Goal: Transaction & Acquisition: Book appointment/travel/reservation

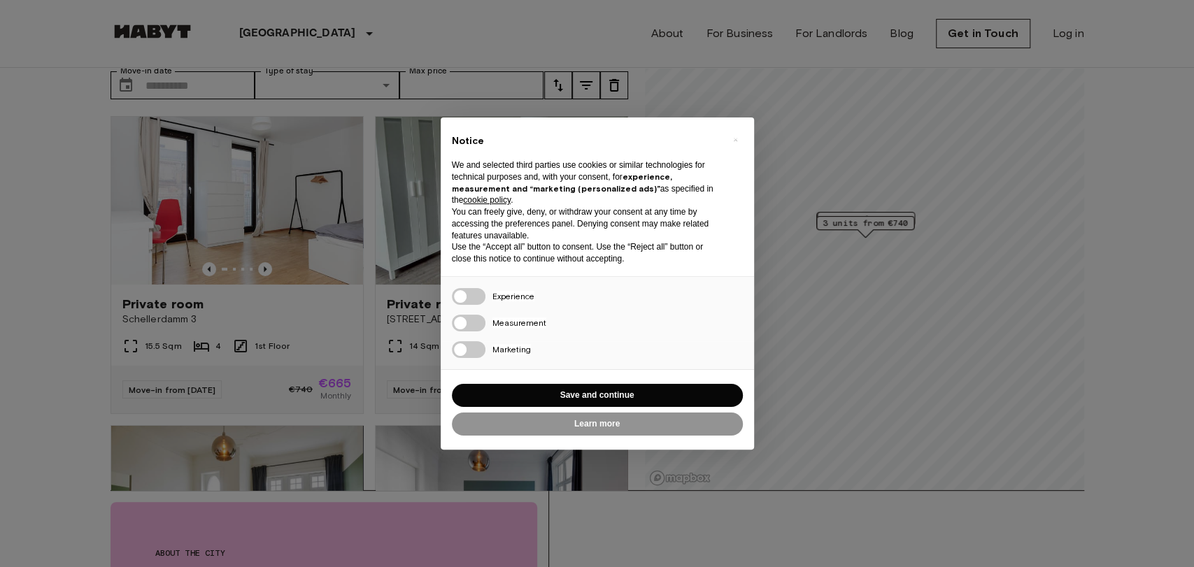
scroll to position [78, 0]
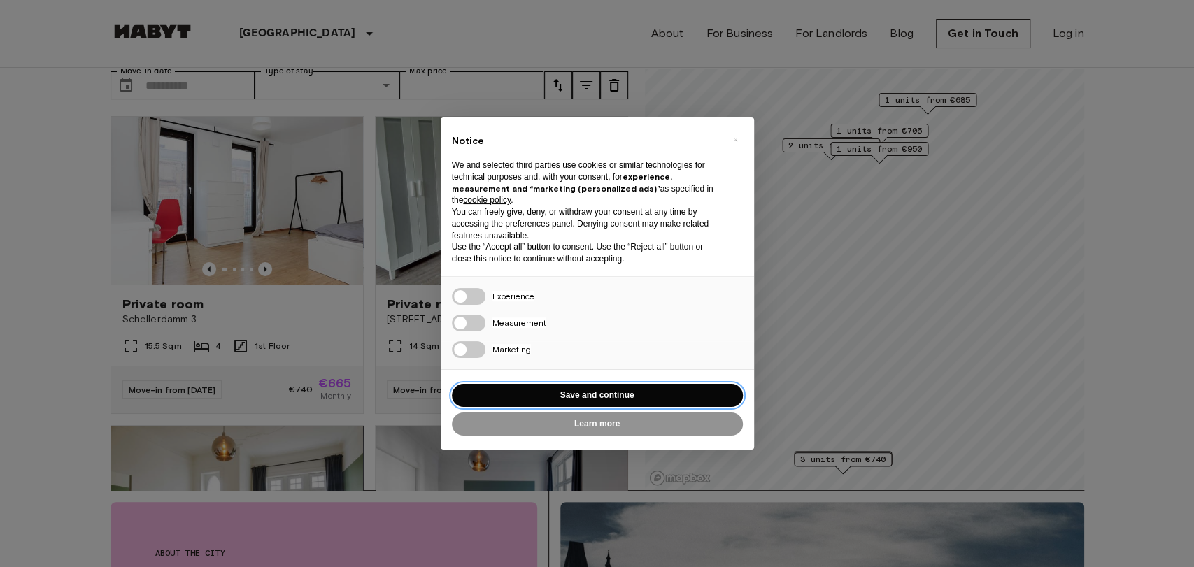
click at [598, 394] on button "Save and continue" at bounding box center [597, 395] width 291 height 23
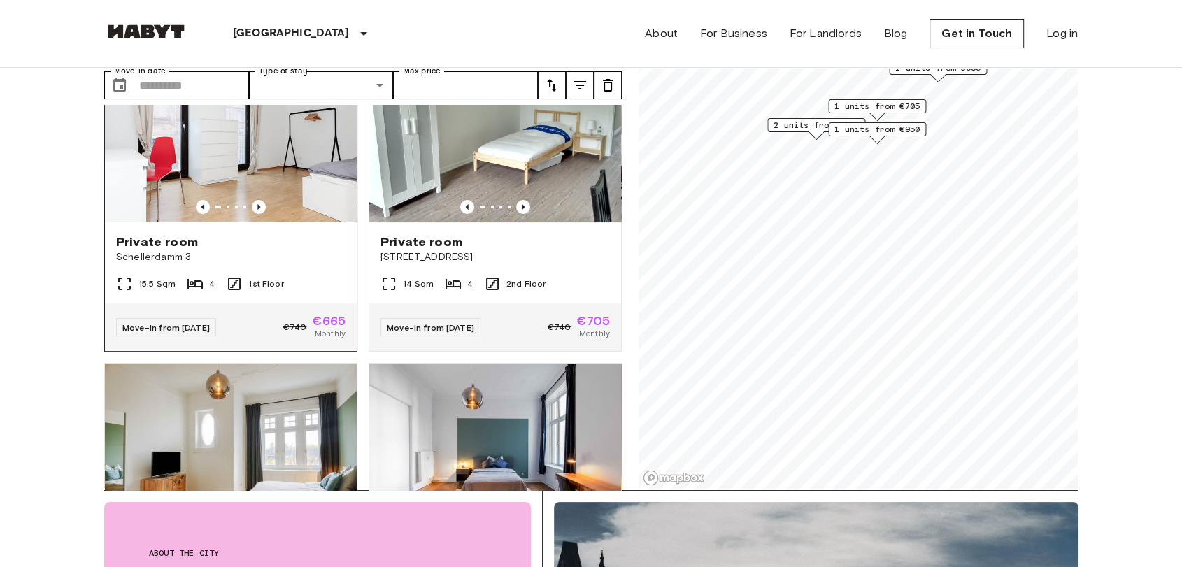
scroll to position [0, 0]
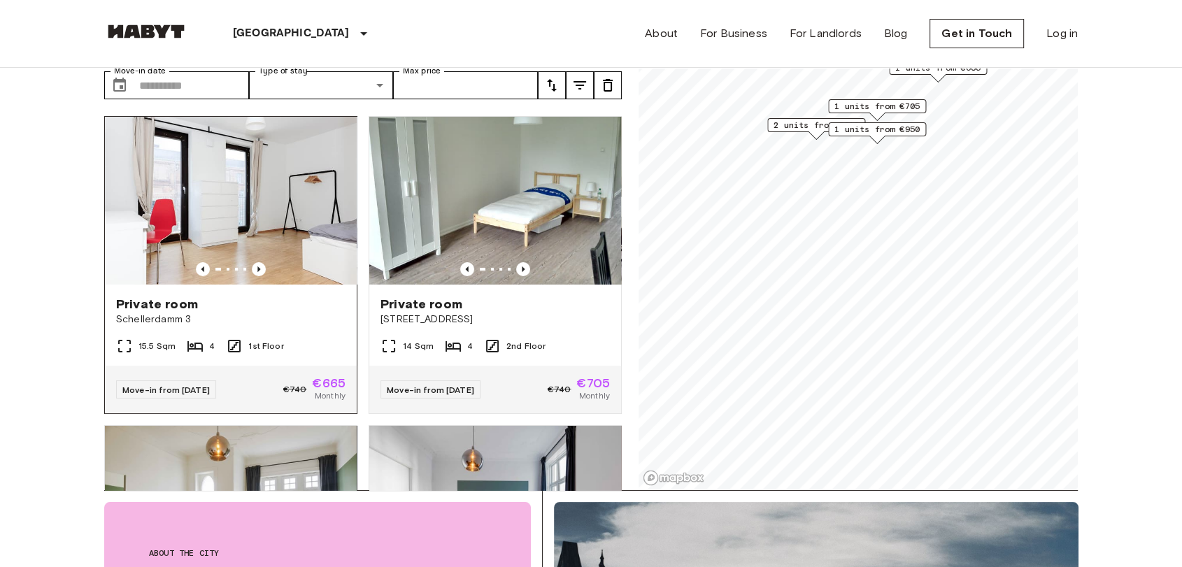
click at [309, 250] on img at bounding box center [231, 201] width 252 height 168
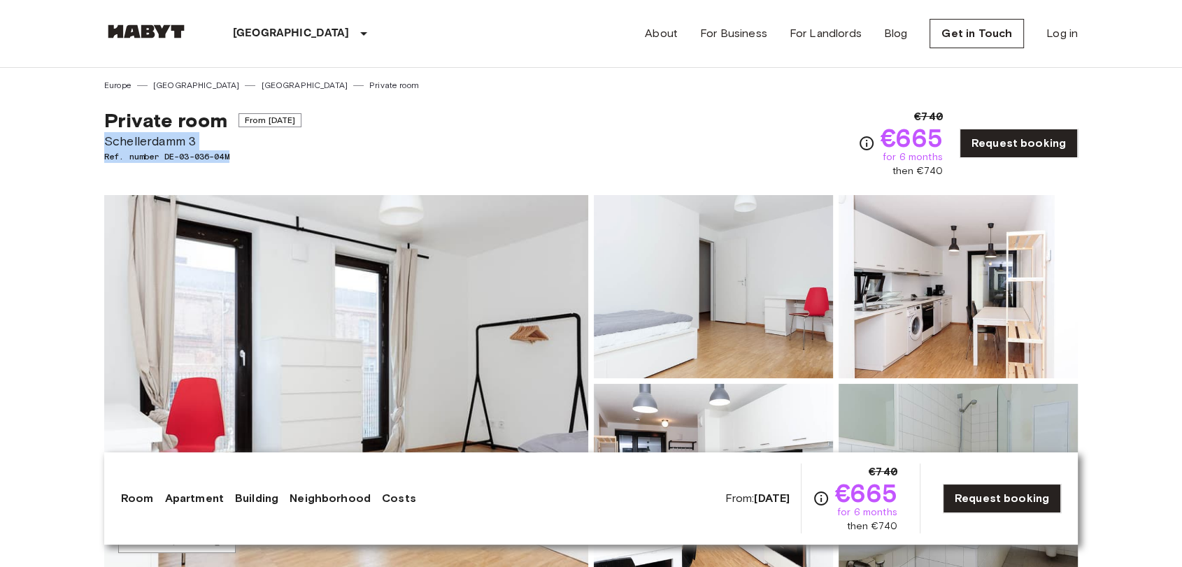
drag, startPoint x: 666, startPoint y: 143, endPoint x: 878, endPoint y: 141, distance: 212.6
click at [692, 141] on div "Private room From [DATE] Schellerdamm 3 Ref. number DE-03-036-04M €740 €665 for…" at bounding box center [590, 135] width 973 height 87
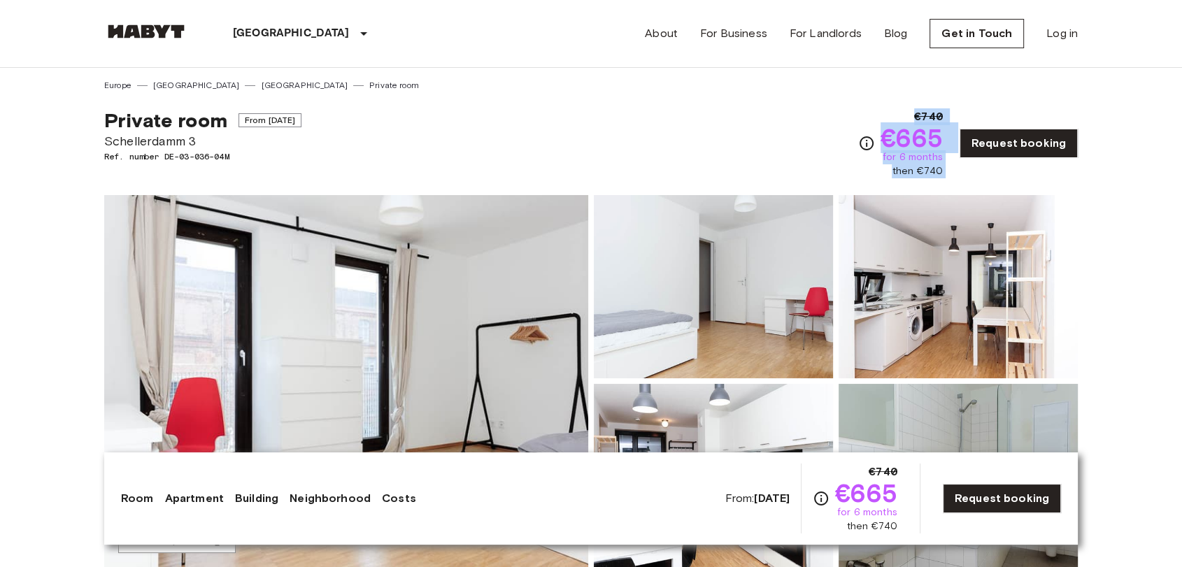
drag, startPoint x: 881, startPoint y: 136, endPoint x: 965, endPoint y: 173, distance: 91.7
click at [965, 173] on div "€740 €665 for 6 months then €740 Request booking" at bounding box center [968, 143] width 220 height 70
click at [892, 117] on div "€740 €665 for 6 months then €740" at bounding box center [911, 143] width 62 height 70
drag, startPoint x: 893, startPoint y: 138, endPoint x: 954, endPoint y: 173, distance: 70.2
click at [954, 173] on div "€740 €665 for 6 months then €740 Request booking" at bounding box center [968, 143] width 220 height 70
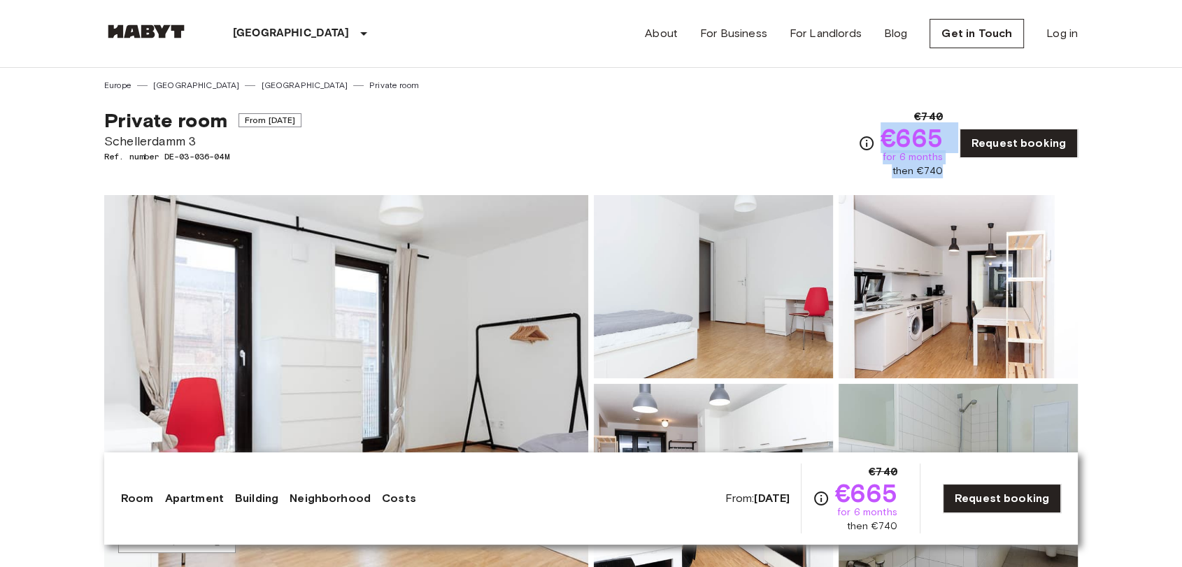
copy div "€665 for 6 months then €740"
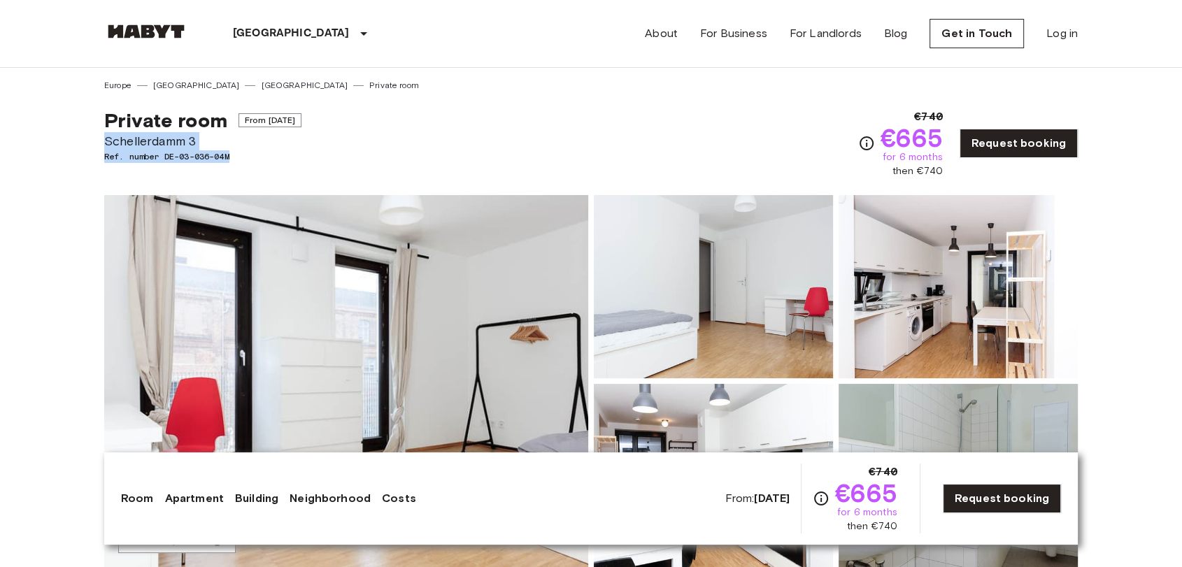
drag, startPoint x: 97, startPoint y: 138, endPoint x: 274, endPoint y: 165, distance: 179.7
copy div "Schellerdamm 3 Ref. number DE-03-036-04M"
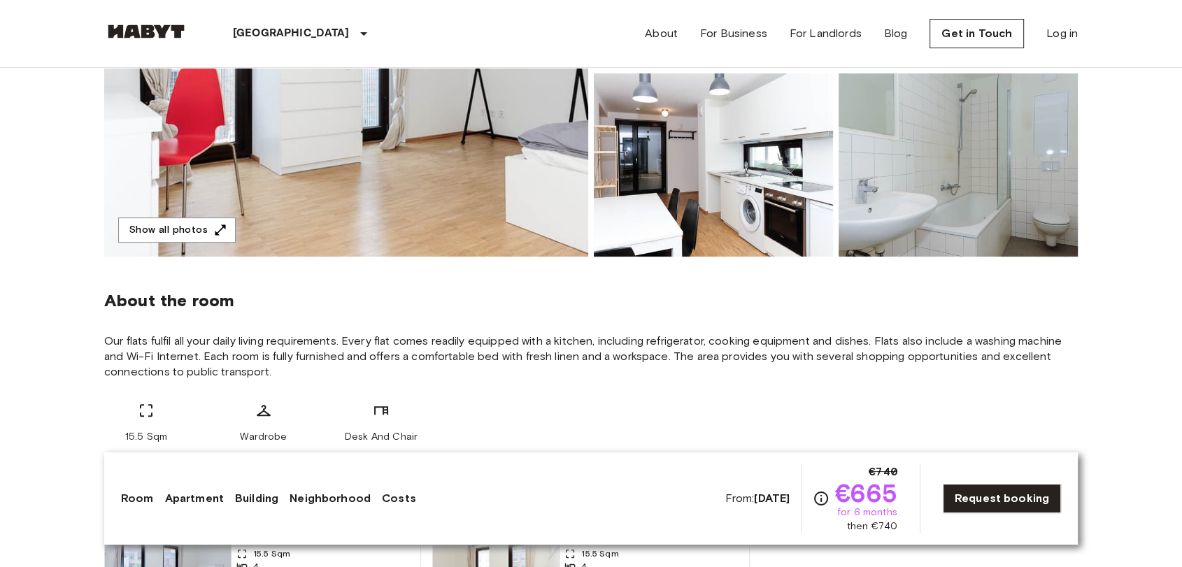
scroll to position [388, 0]
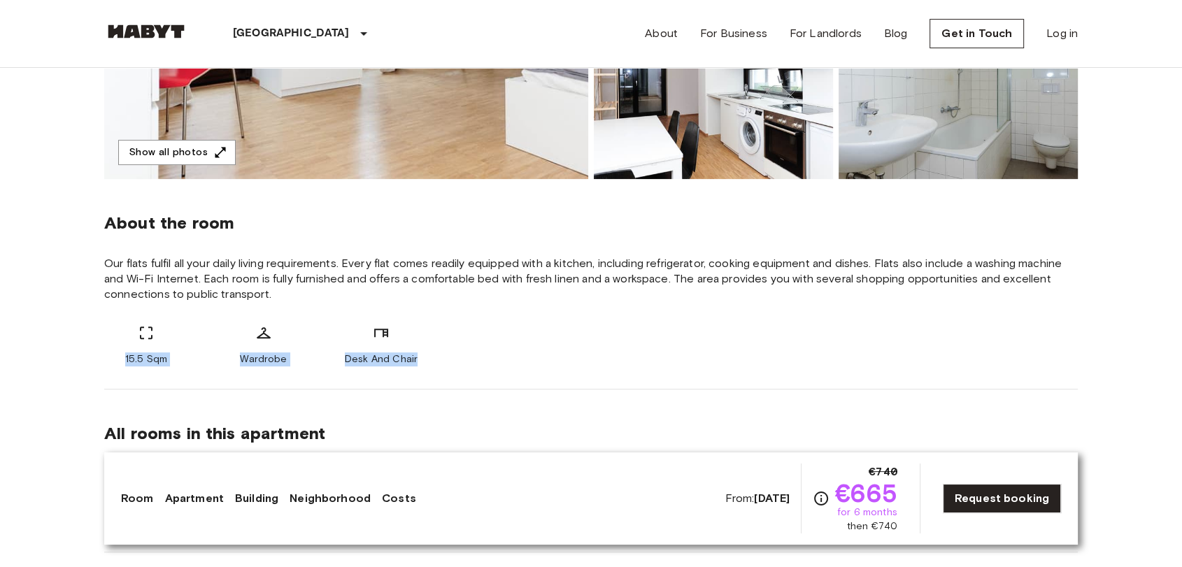
drag, startPoint x: 112, startPoint y: 356, endPoint x: 534, endPoint y: 367, distance: 421.9
click at [534, 367] on div "About the room Our flats fulfil all your daily living requirements. Every flat …" at bounding box center [590, 284] width 973 height 211
copy div "15.5 Sqm Wardrobe Desk And Chair"
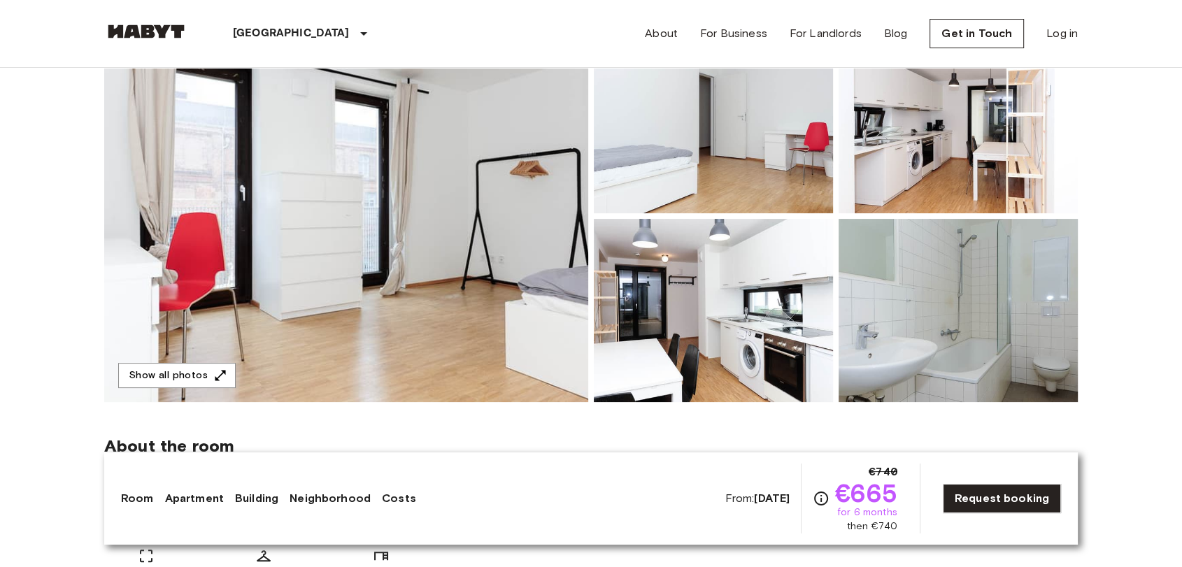
scroll to position [78, 0]
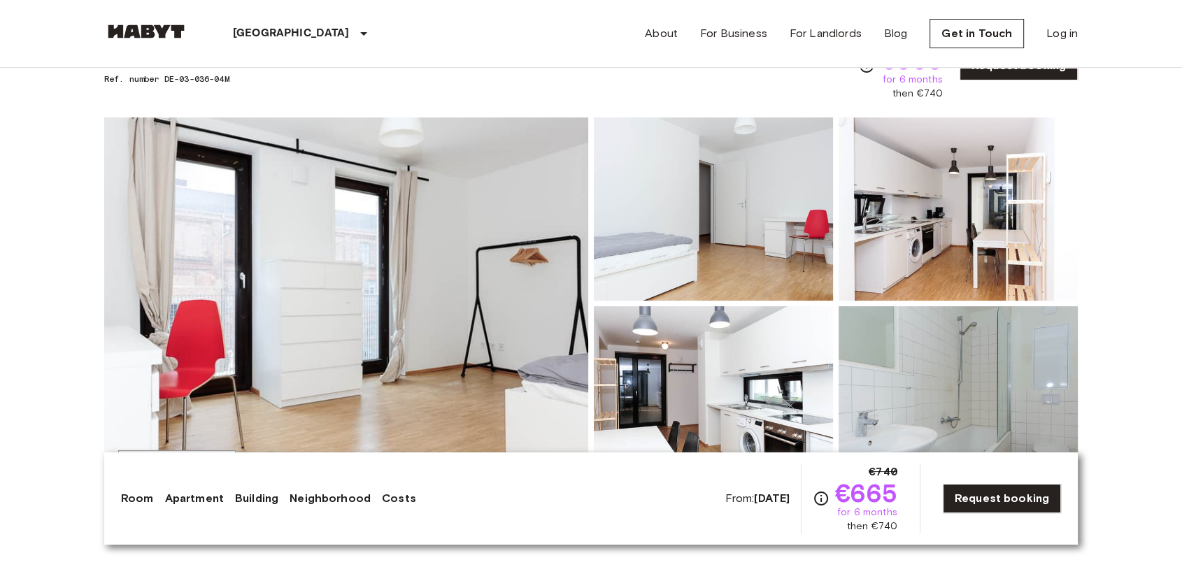
click at [718, 383] on img at bounding box center [713, 397] width 239 height 183
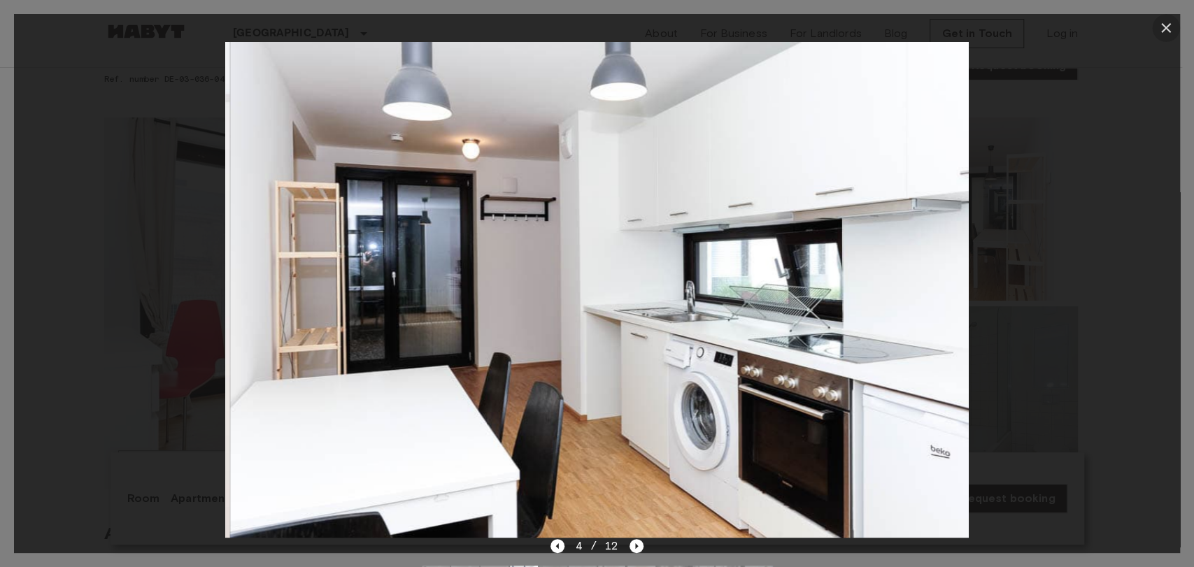
click at [1160, 28] on icon "button" at bounding box center [1165, 28] width 17 height 17
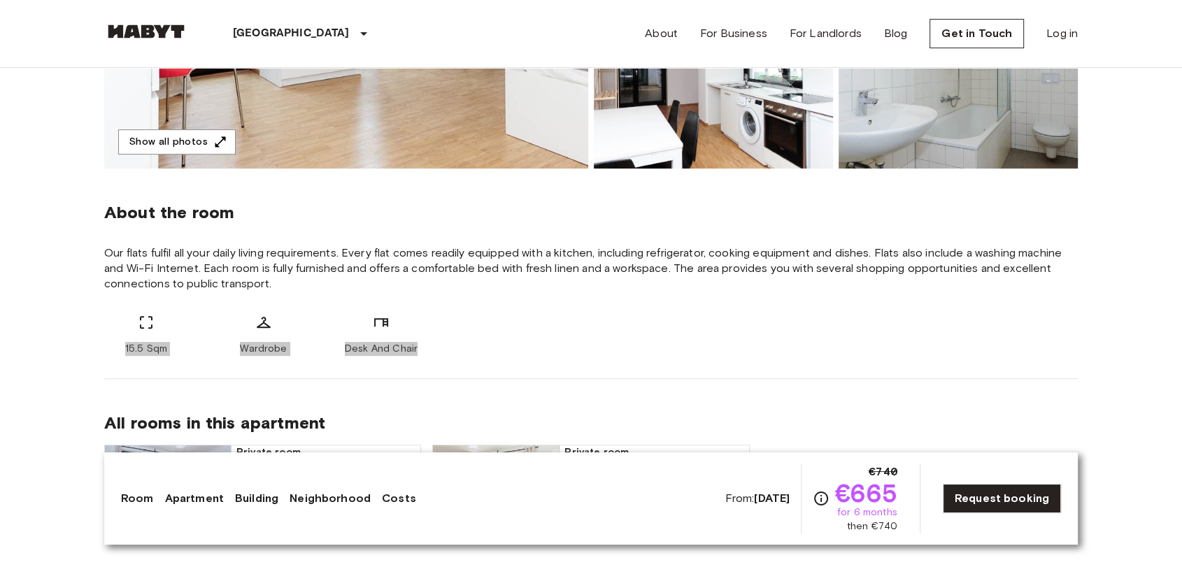
scroll to position [311, 0]
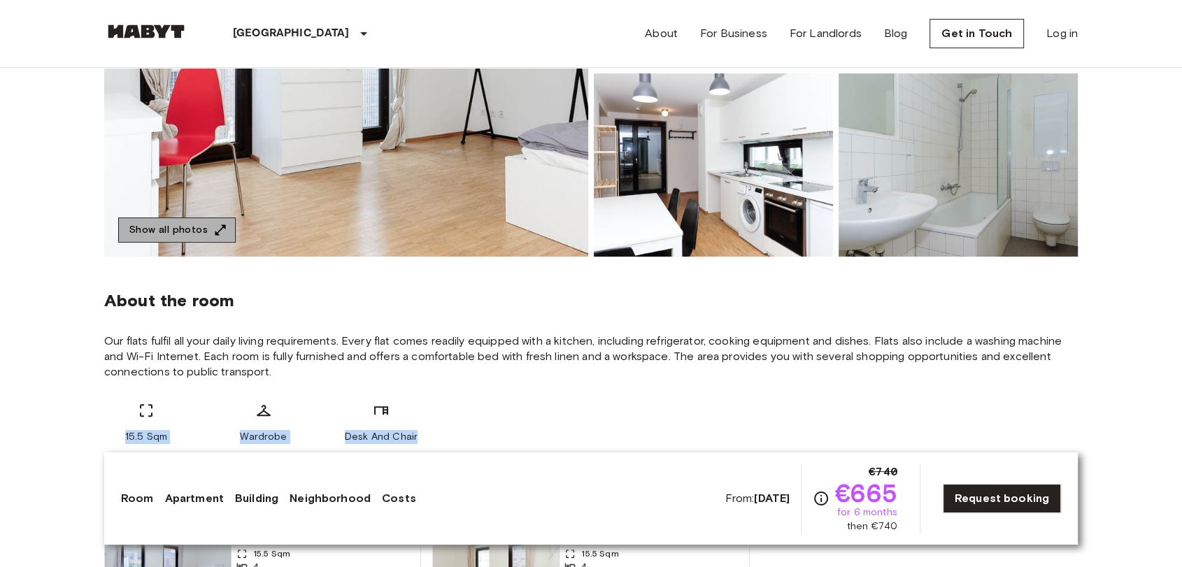
click at [194, 235] on button "Show all photos" at bounding box center [176, 230] width 117 height 26
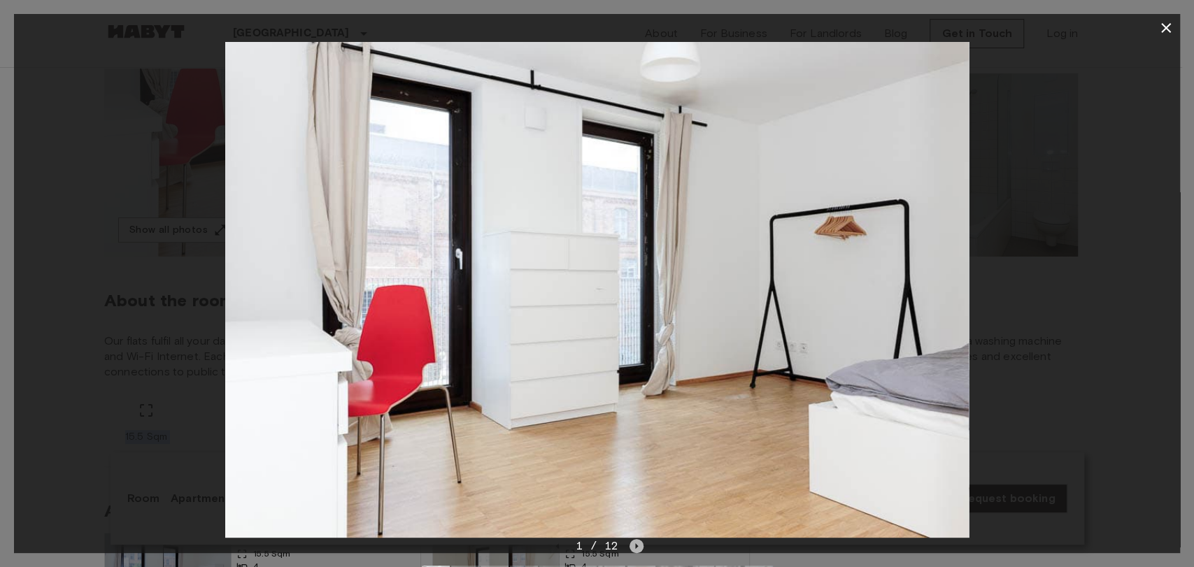
click at [640, 551] on icon "Next image" at bounding box center [636, 546] width 14 height 14
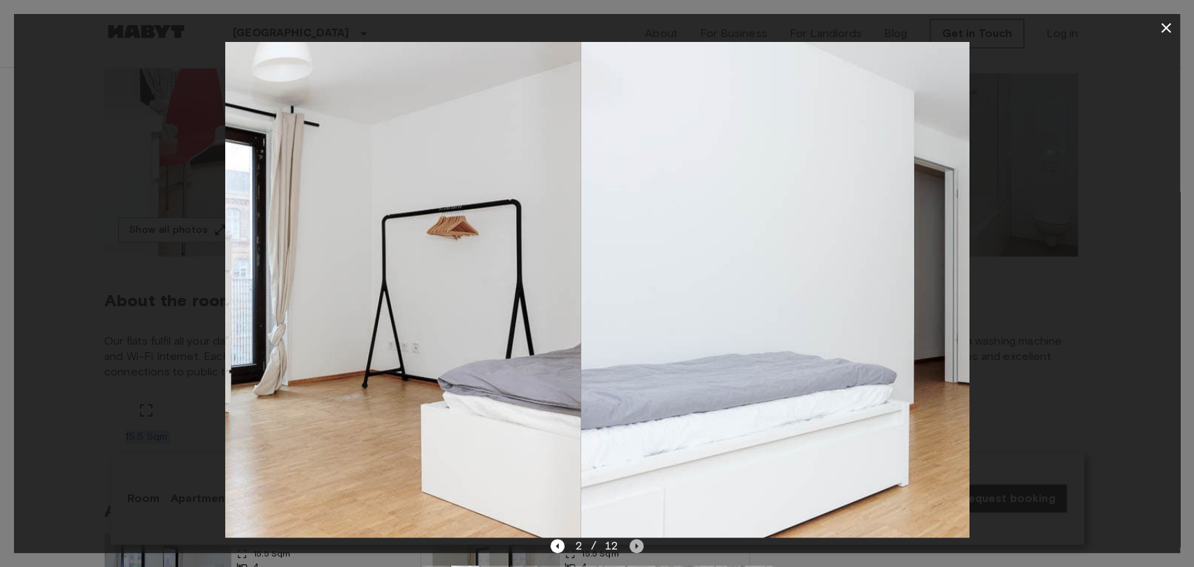
click at [640, 551] on icon "Next image" at bounding box center [636, 546] width 14 height 14
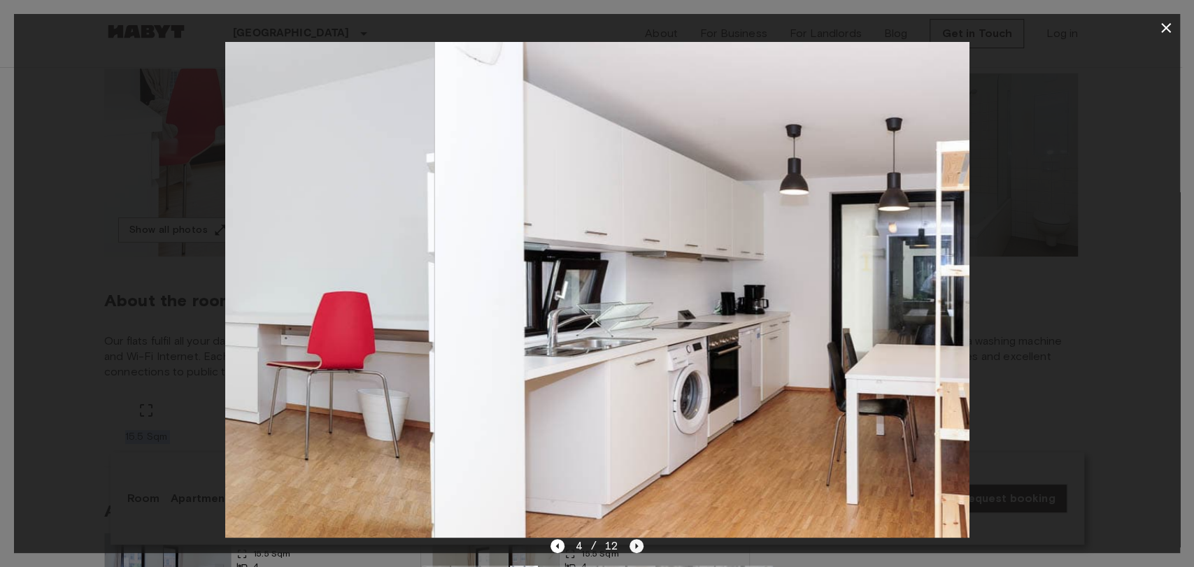
click at [640, 551] on icon "Next image" at bounding box center [636, 546] width 14 height 14
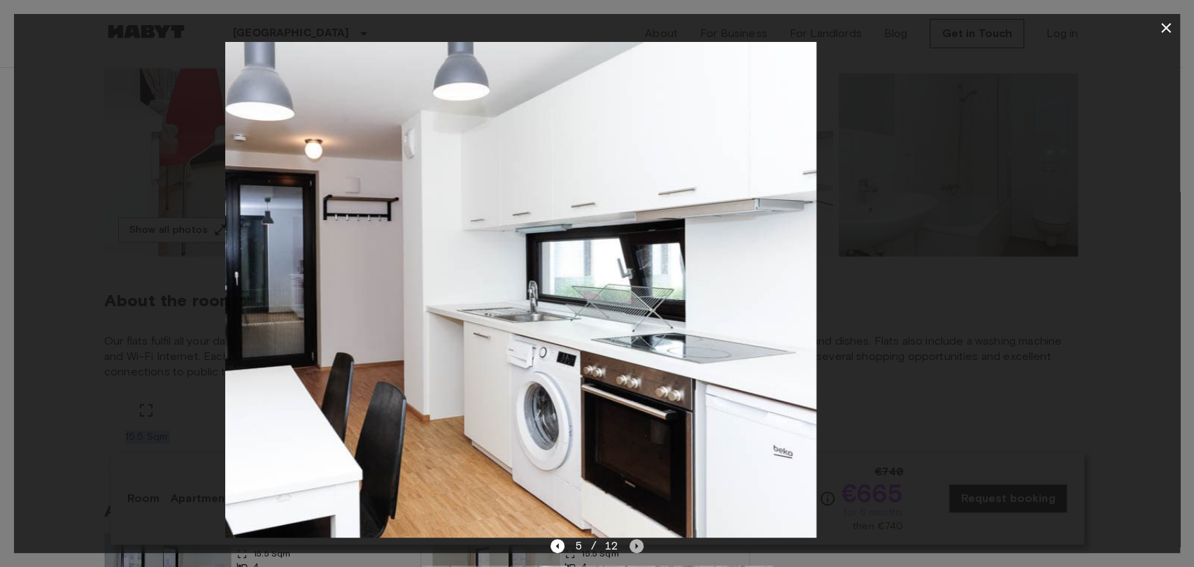
click at [640, 551] on icon "Next image" at bounding box center [636, 546] width 14 height 14
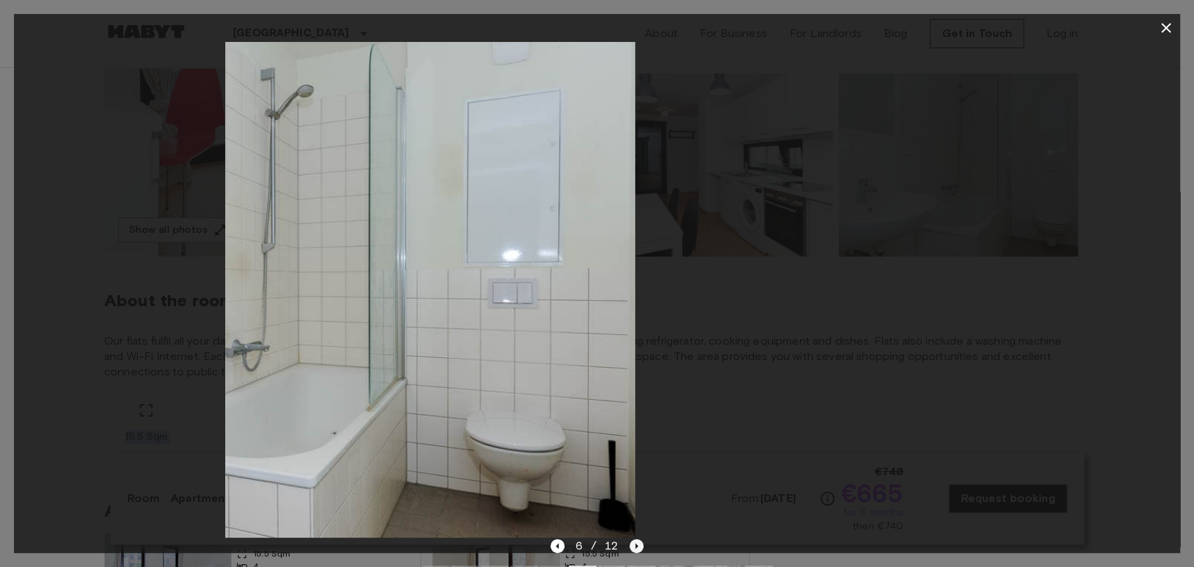
click at [640, 551] on icon "Next image" at bounding box center [636, 546] width 14 height 14
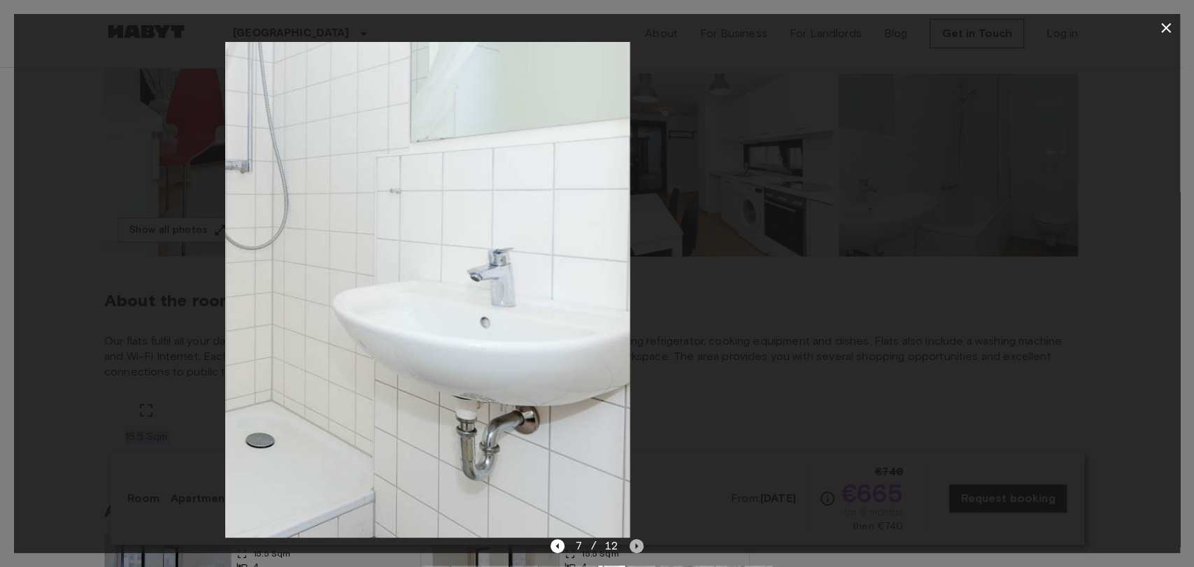
click at [640, 551] on icon "Next image" at bounding box center [636, 546] width 14 height 14
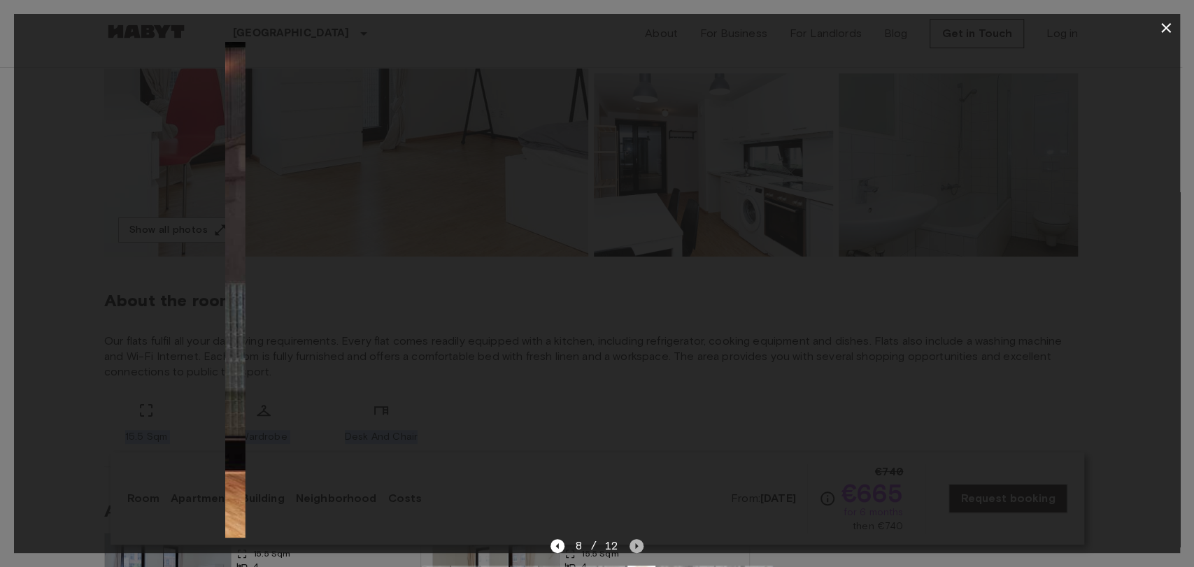
click at [640, 551] on icon "Next image" at bounding box center [636, 546] width 14 height 14
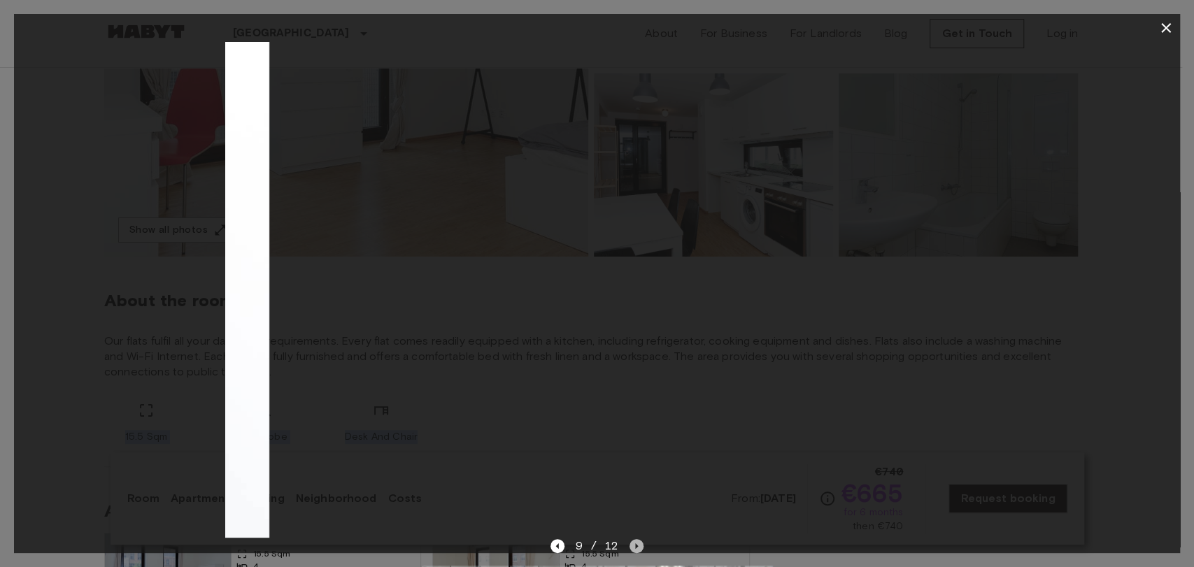
click at [640, 551] on icon "Next image" at bounding box center [636, 546] width 14 height 14
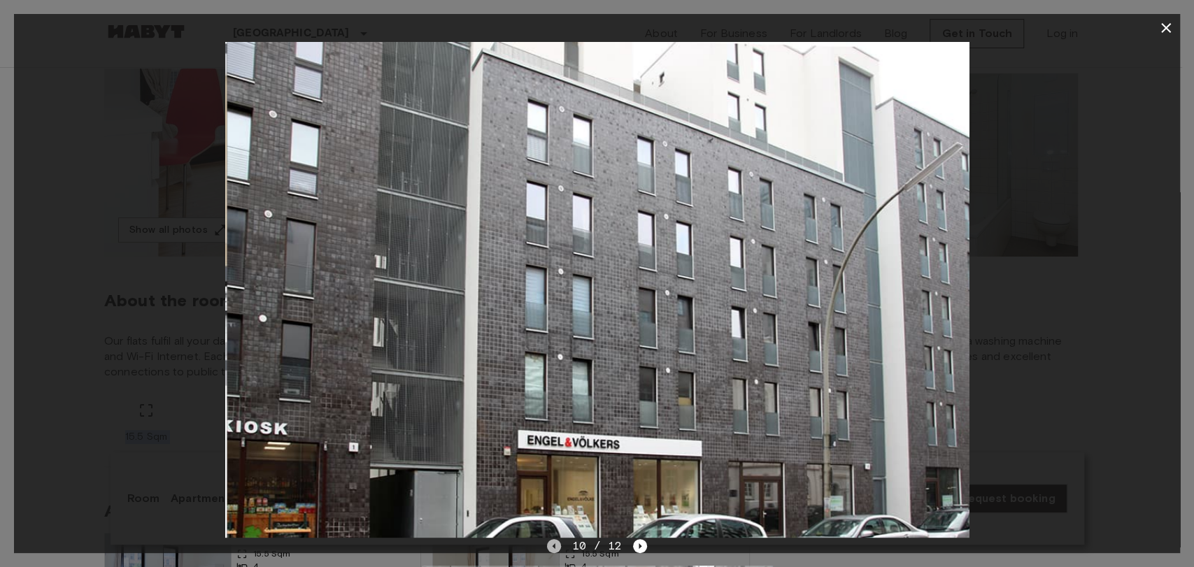
click at [557, 547] on icon "Previous image" at bounding box center [554, 546] width 14 height 14
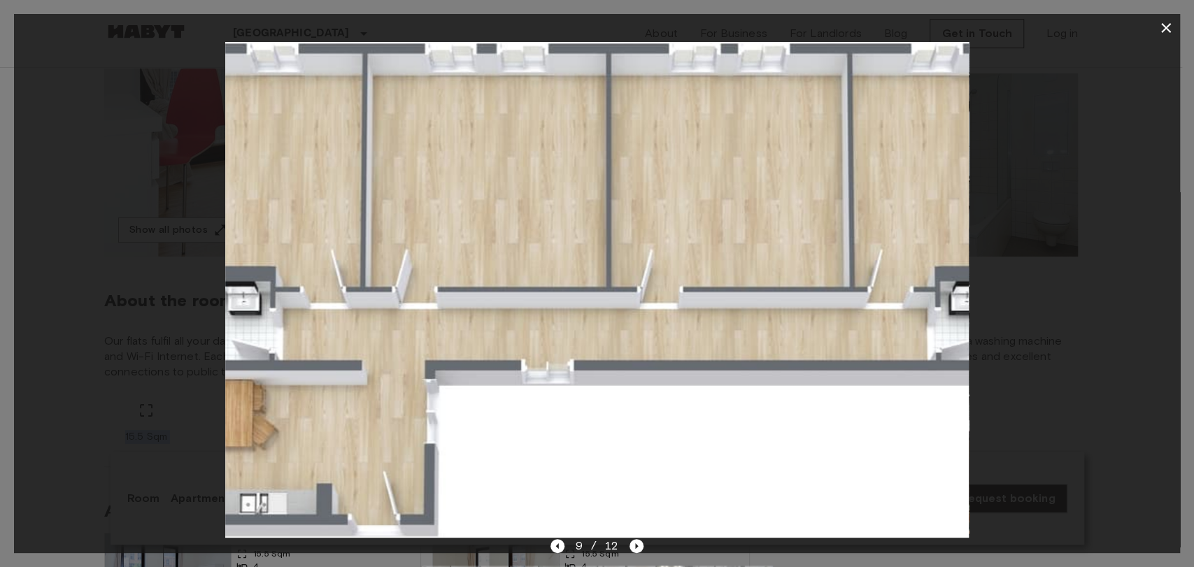
click at [577, 141] on img at bounding box center [596, 290] width 743 height 496
click at [1161, 29] on icon "button" at bounding box center [1165, 28] width 17 height 17
